Goal: Book appointment/travel/reservation

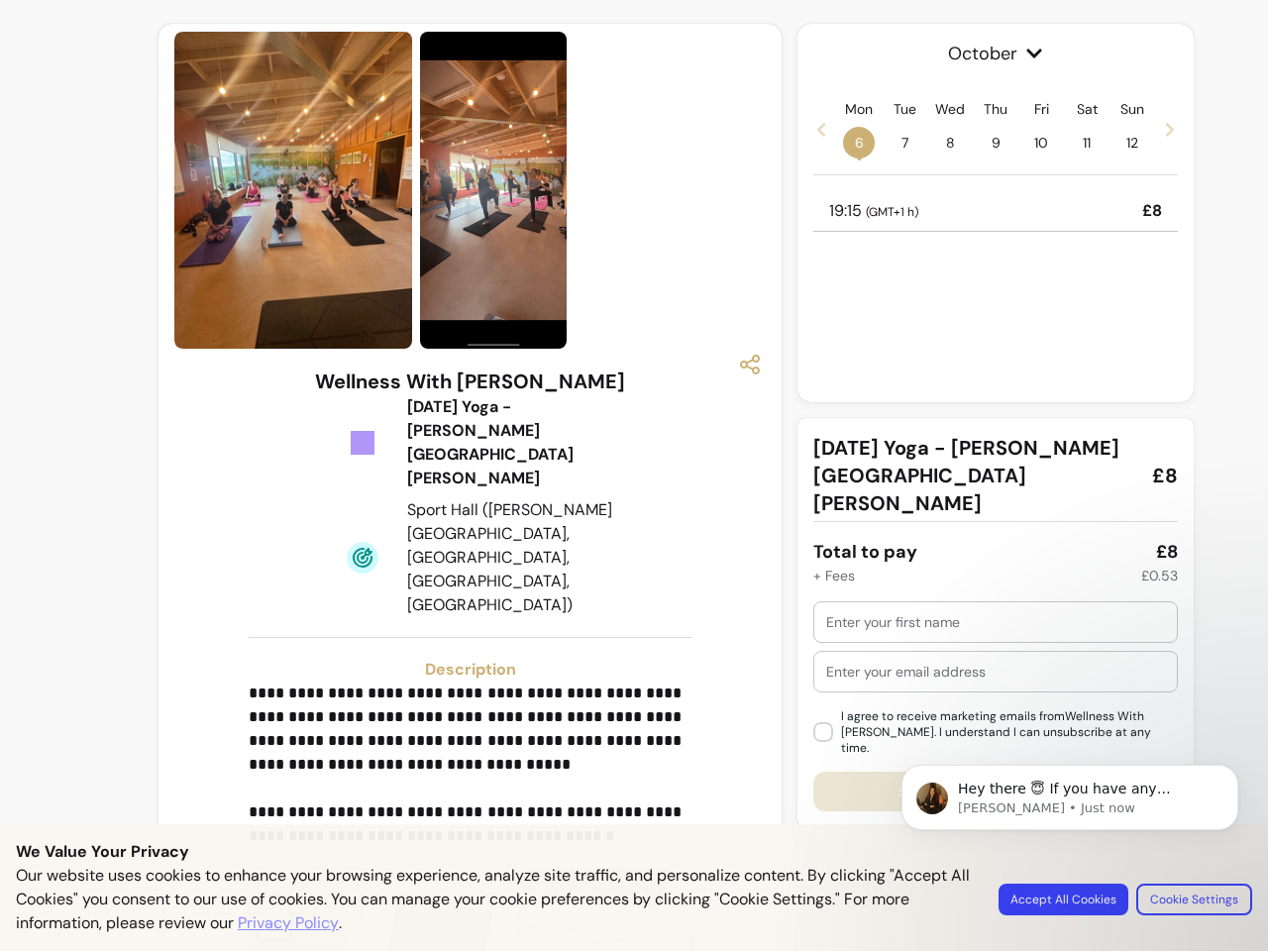
click at [464, 190] on img at bounding box center [493, 191] width 147 height 318
click at [740, 365] on icon "button" at bounding box center [750, 365] width 24 height 24
click at [464, 682] on p "**********" at bounding box center [468, 765] width 438 height 166
click at [269, 880] on span "+" at bounding box center [275, 894] width 13 height 29
click at [986, 54] on span "October" at bounding box center [996, 54] width 365 height 28
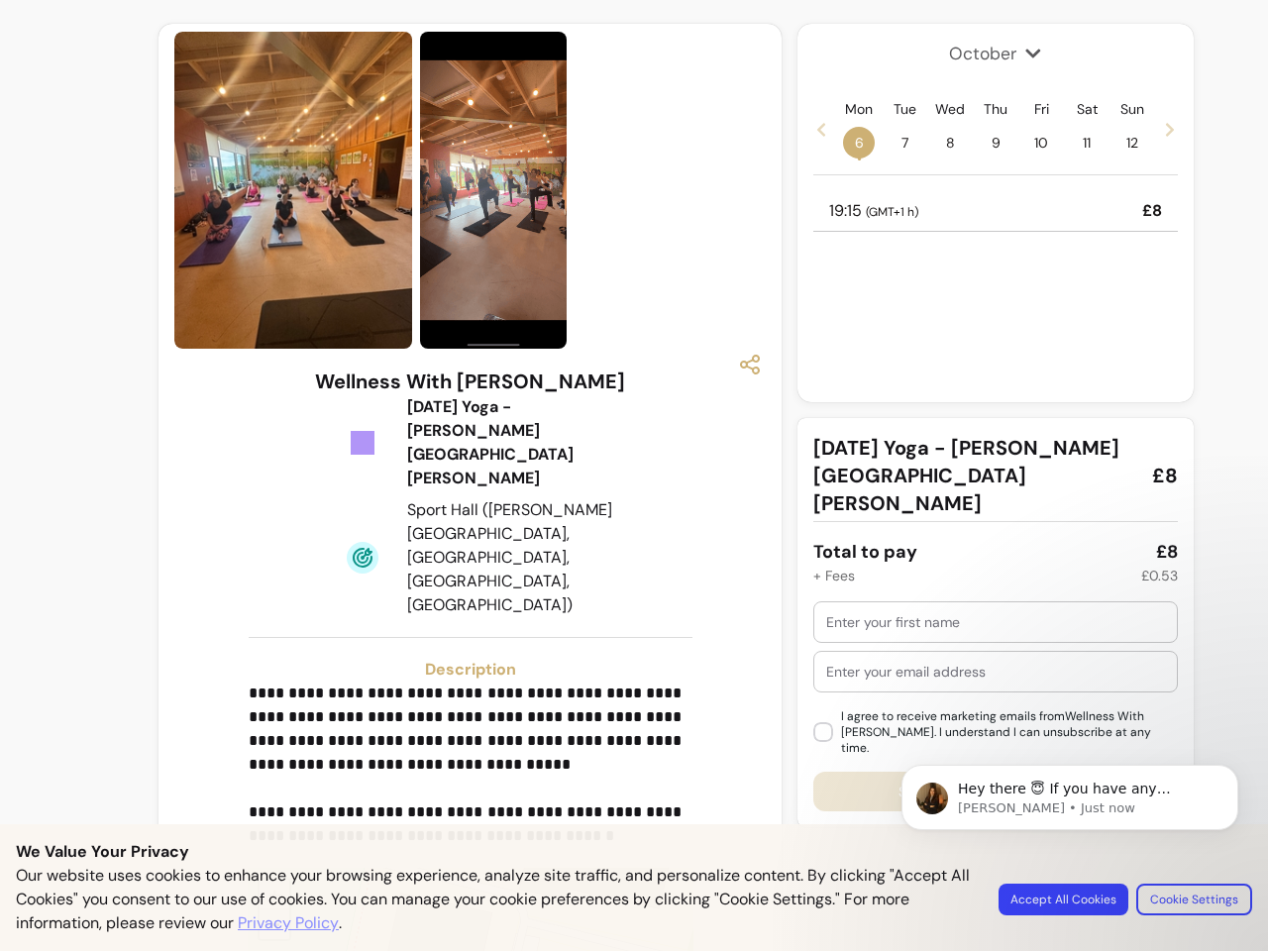
click at [814, 129] on icon at bounding box center [822, 130] width 16 height 16
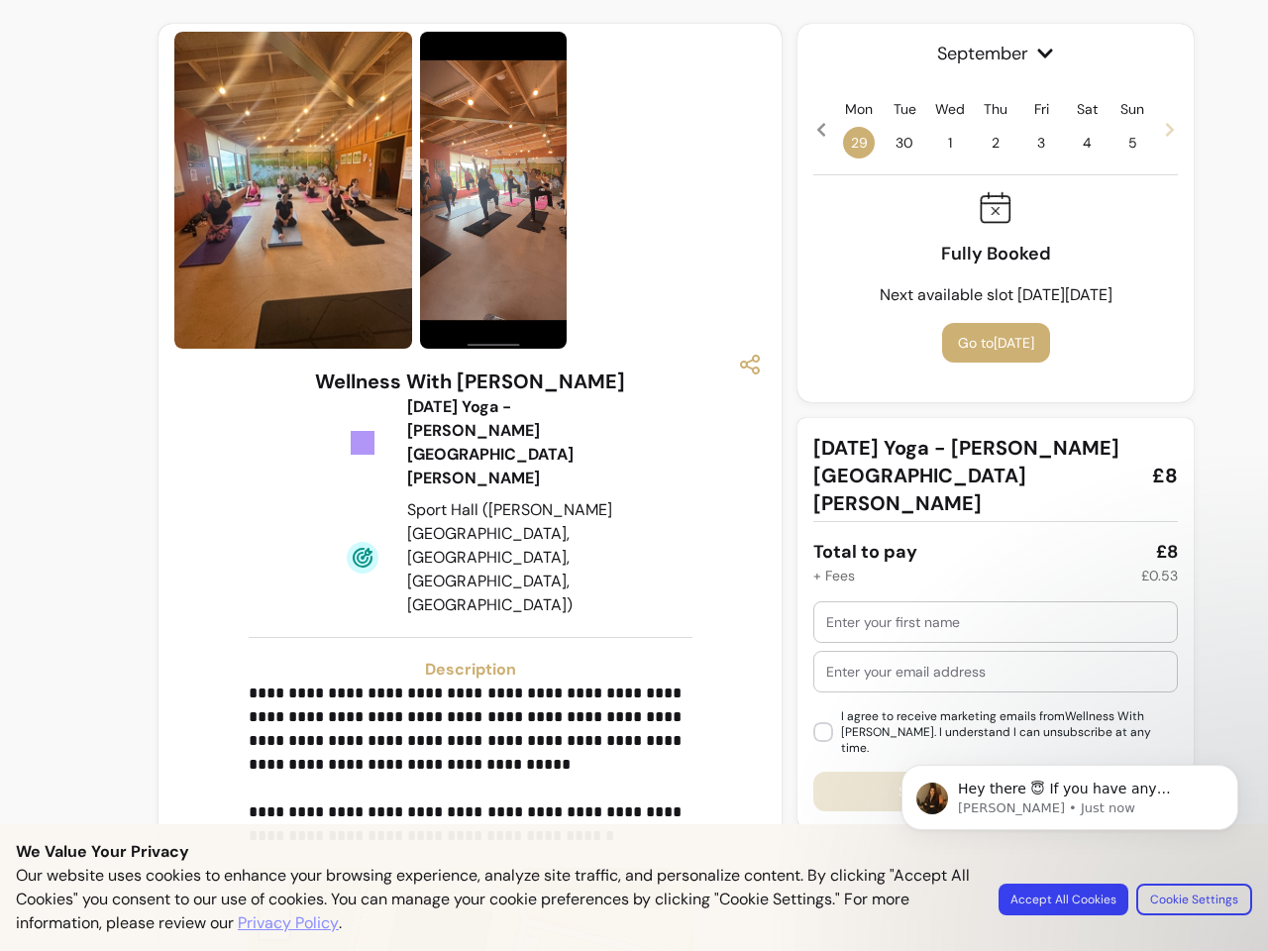
click at [849, 143] on span "29" at bounding box center [859, 143] width 32 height 32
click at [895, 143] on span "30" at bounding box center [905, 143] width 32 height 32
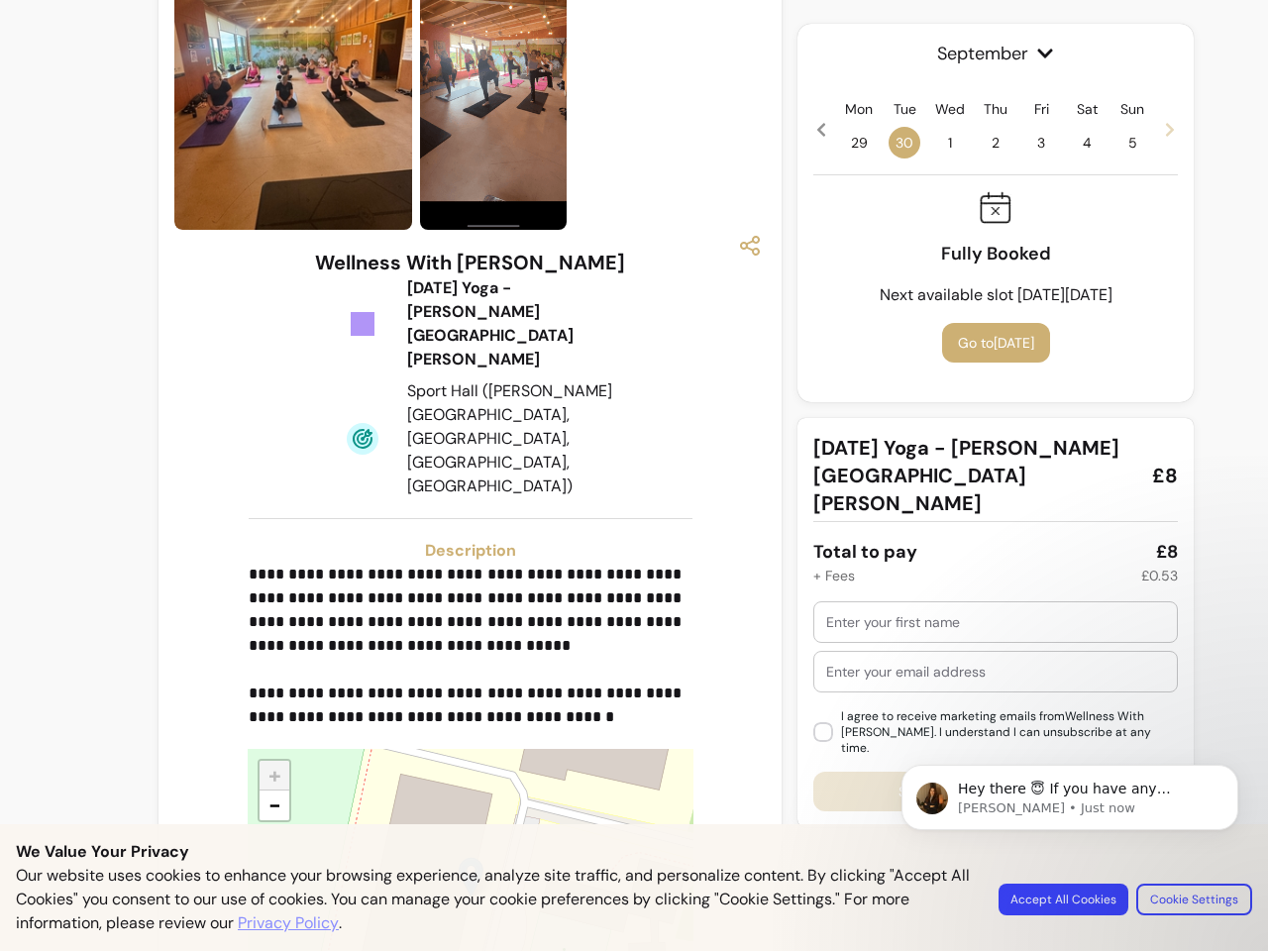
click at [940, 143] on span "1" at bounding box center [950, 143] width 32 height 32
click at [986, 143] on span "2" at bounding box center [996, 143] width 32 height 32
